Goal: Find specific page/section: Find specific page/section

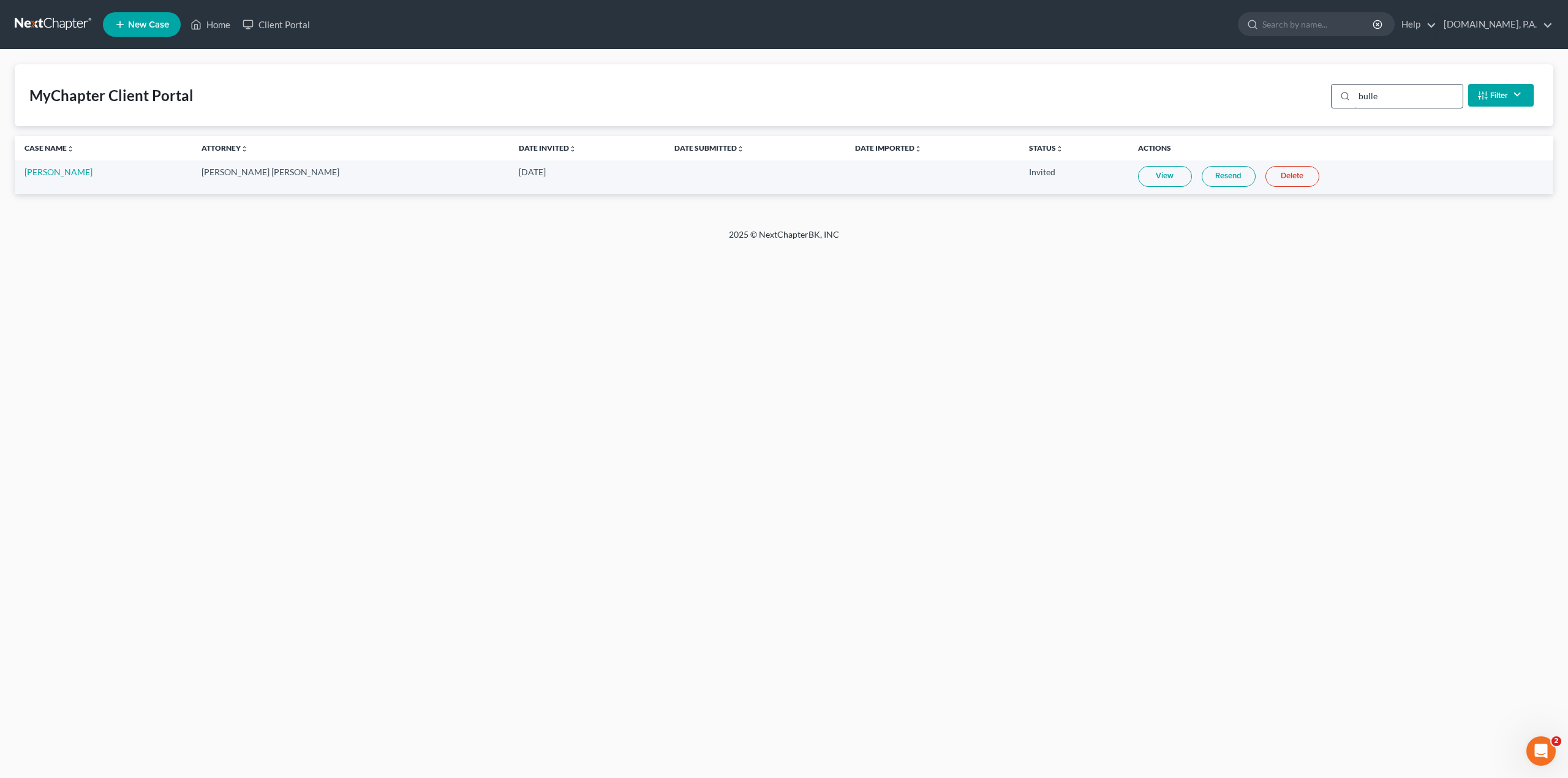
click at [1417, 98] on input "bulle" at bounding box center [1408, 96] width 108 height 24
click at [1138, 172] on link "View" at bounding box center [1165, 176] width 54 height 21
click at [1017, 299] on div "Home New Case Client Portal [DOMAIN_NAME], P.A. [PERSON_NAME][EMAIL_ADDRESS][DO…" at bounding box center [784, 389] width 1568 height 778
click at [1390, 104] on input "[PERSON_NAME]" at bounding box center [1408, 96] width 108 height 24
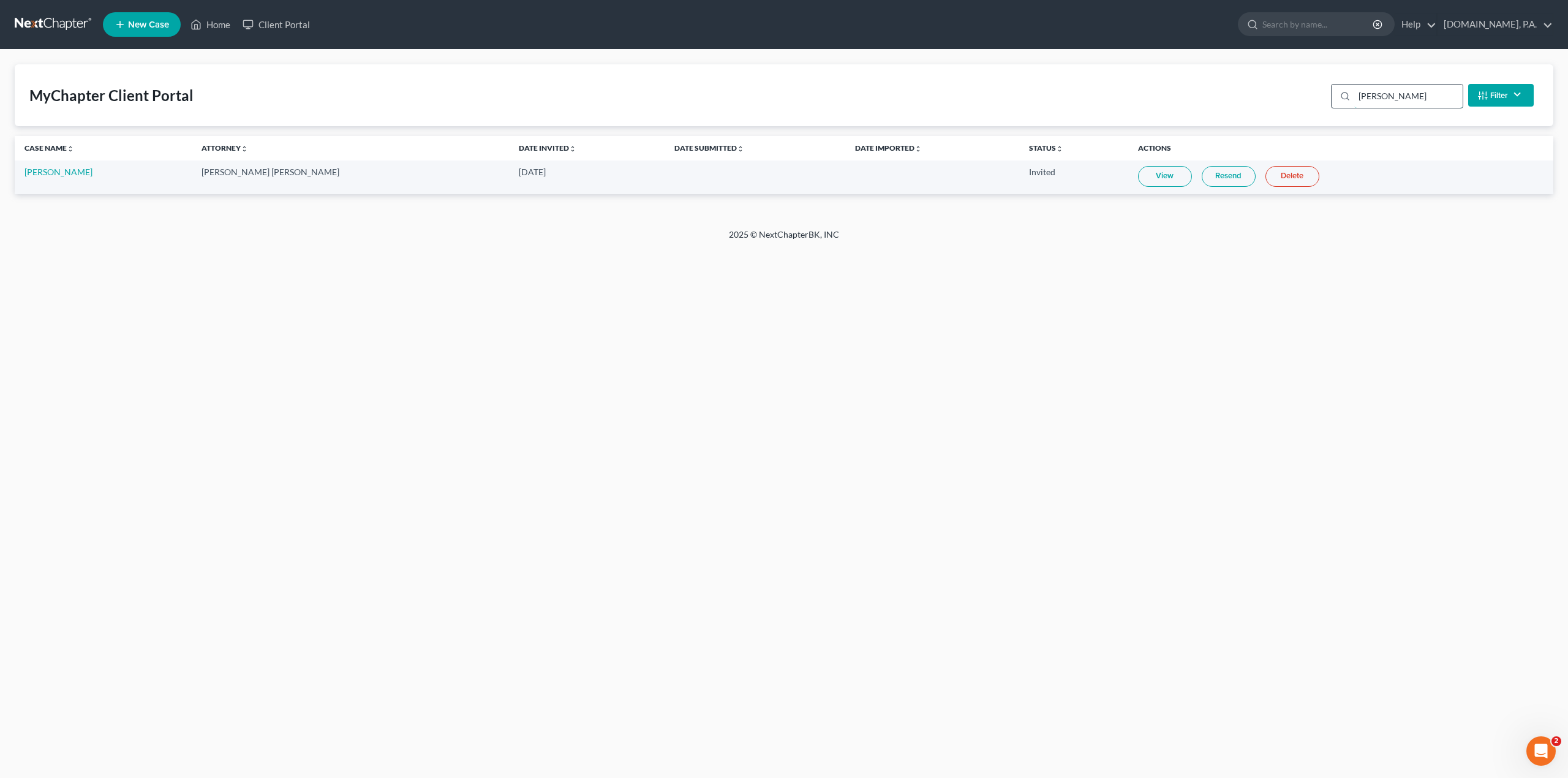
click at [1390, 104] on input "[PERSON_NAME]" at bounding box center [1408, 96] width 108 height 24
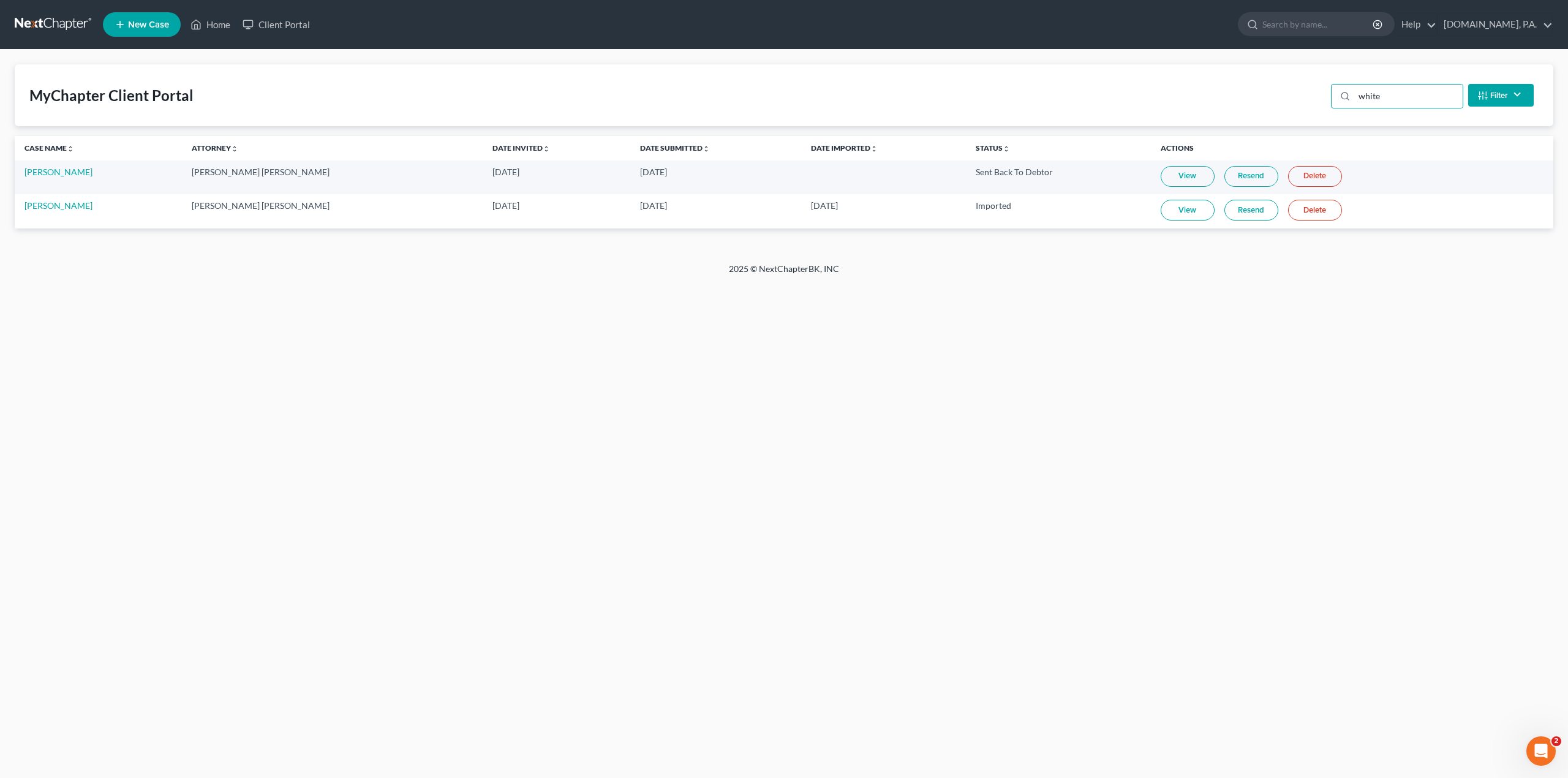
click at [1161, 180] on link "View" at bounding box center [1187, 176] width 54 height 21
click at [1381, 94] on input "white" at bounding box center [1408, 96] width 108 height 24
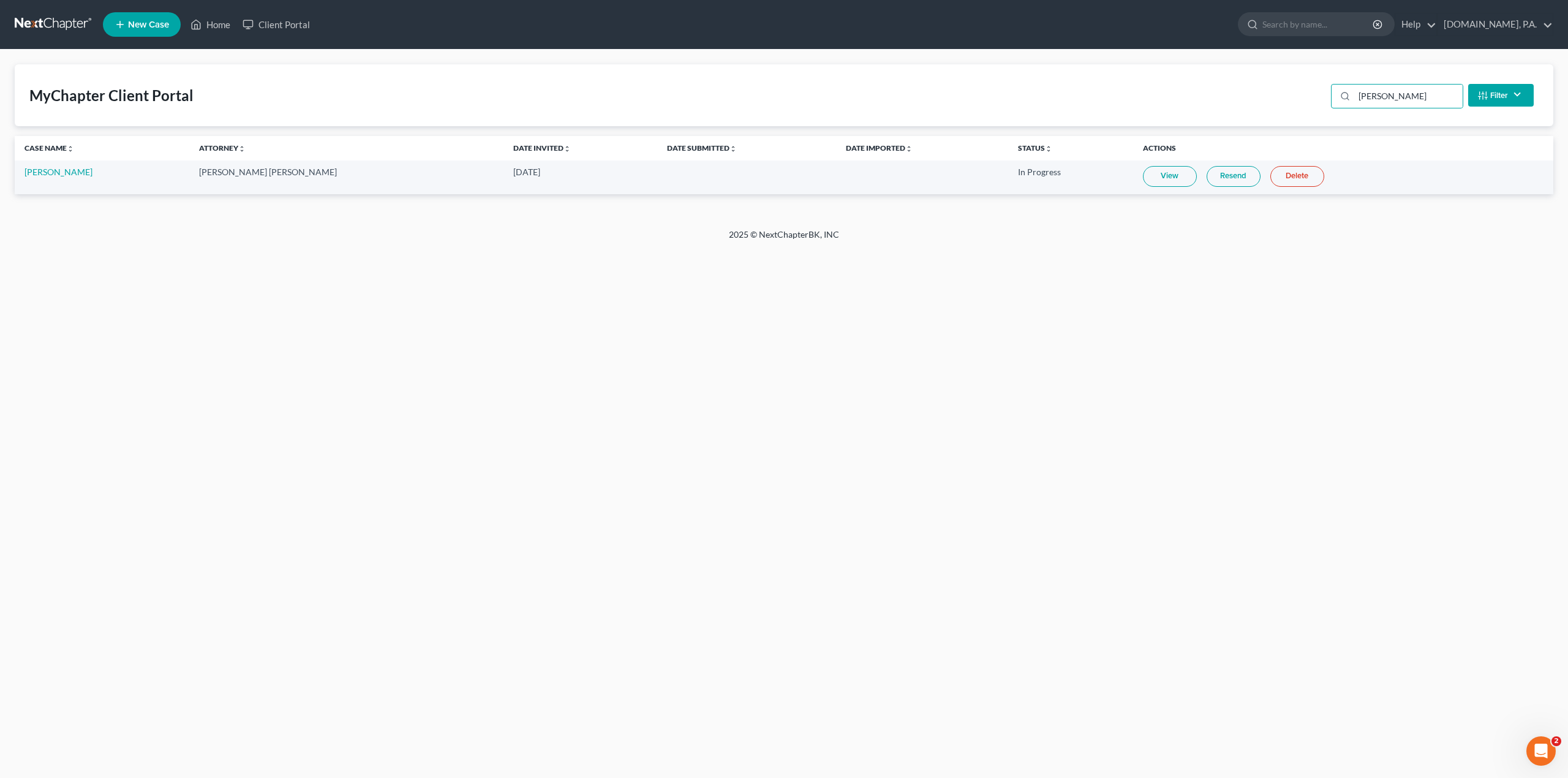
click at [1143, 174] on link "View" at bounding box center [1170, 176] width 54 height 21
click at [1143, 177] on link "View" at bounding box center [1170, 176] width 54 height 21
click at [1393, 106] on input "[PERSON_NAME]" at bounding box center [1408, 96] width 108 height 24
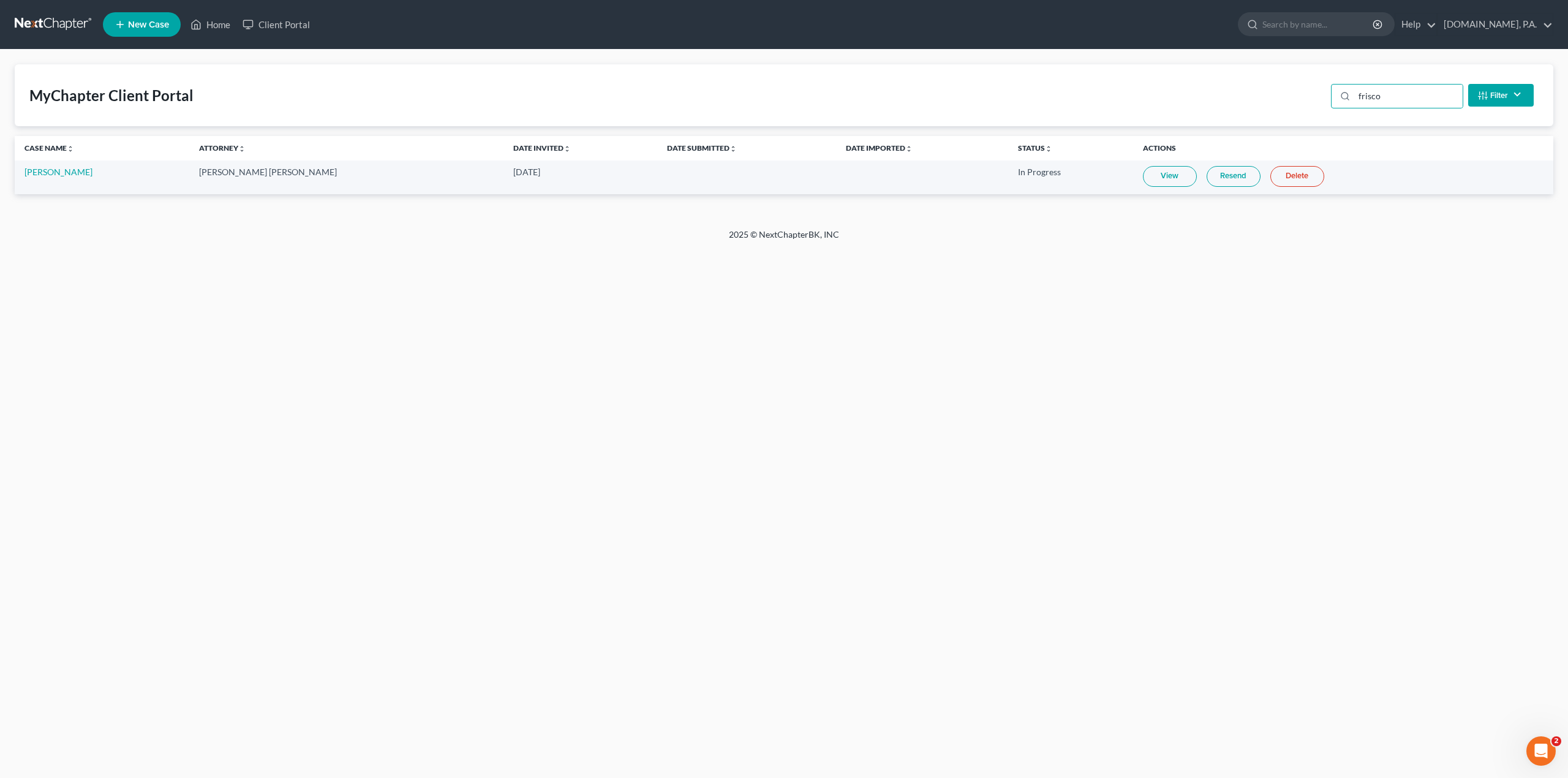
click at [1143, 172] on link "View" at bounding box center [1170, 176] width 54 height 21
click at [1381, 101] on input "frisco" at bounding box center [1408, 96] width 108 height 24
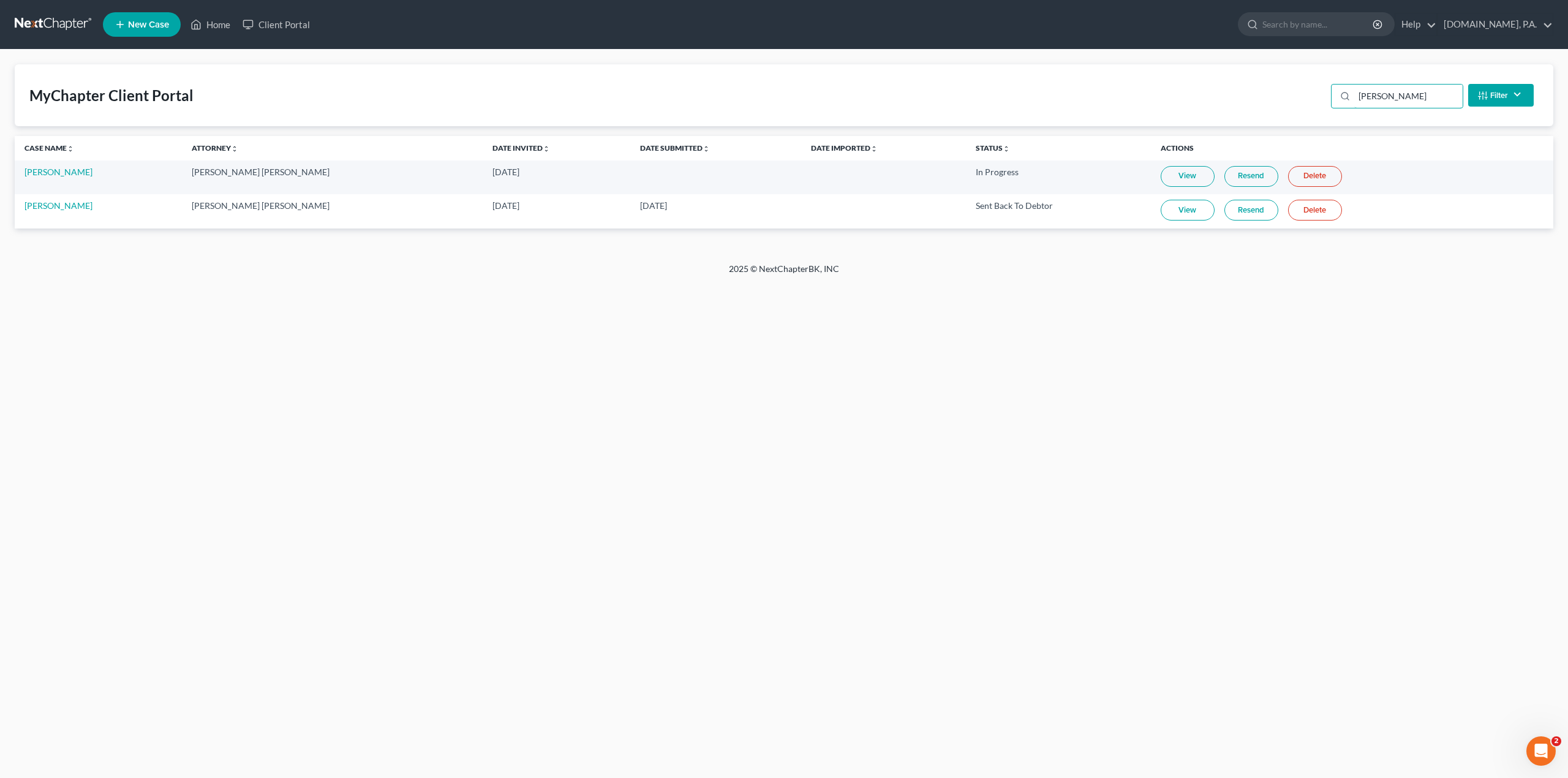
type input "[PERSON_NAME]"
click at [1161, 177] on link "View" at bounding box center [1187, 176] width 54 height 21
